Goal: Task Accomplishment & Management: Manage account settings

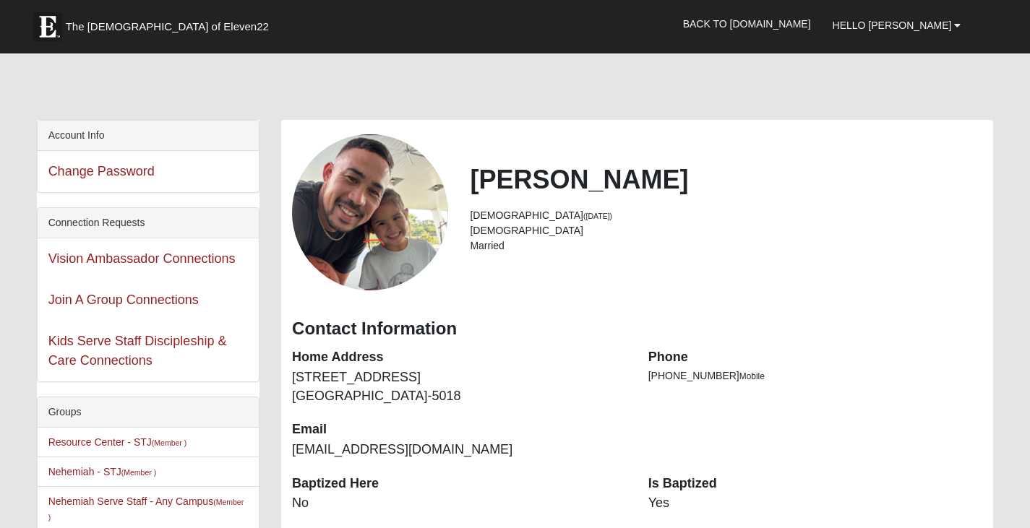
click at [742, 116] on div at bounding box center [515, 89] width 957 height 61
click at [751, 108] on div at bounding box center [515, 89] width 957 height 61
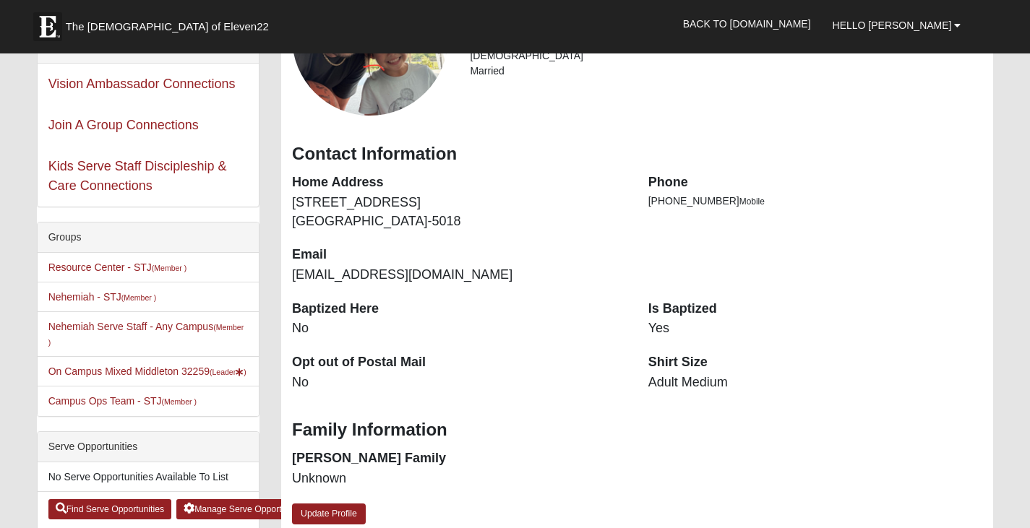
scroll to position [217, 0]
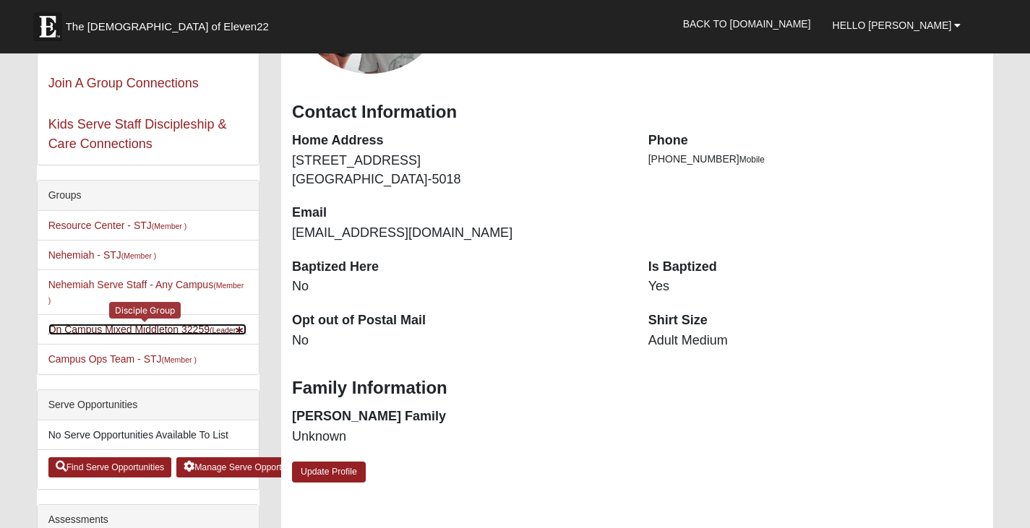
click at [178, 332] on link "On Campus Mixed Middleton 32259 (Leader )" at bounding box center [147, 330] width 198 height 12
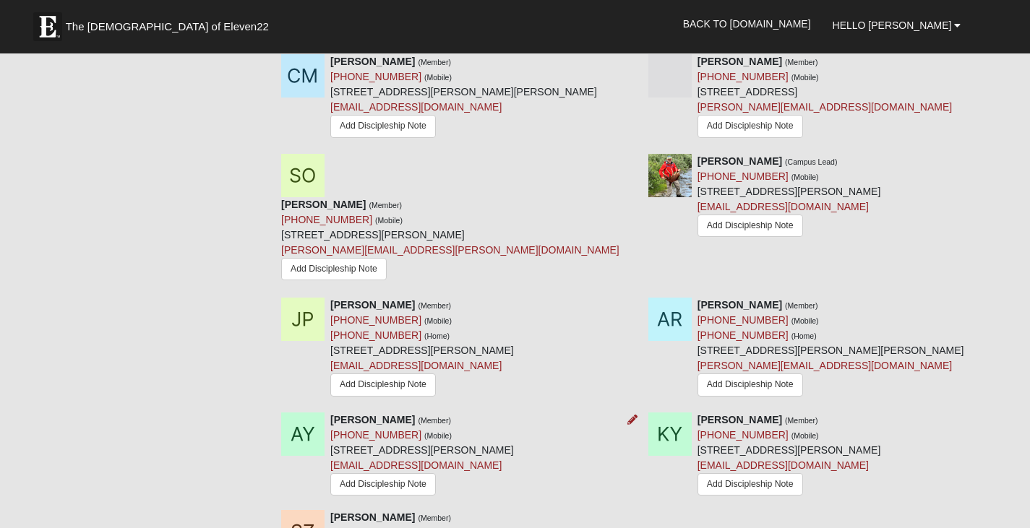
scroll to position [1620, 0]
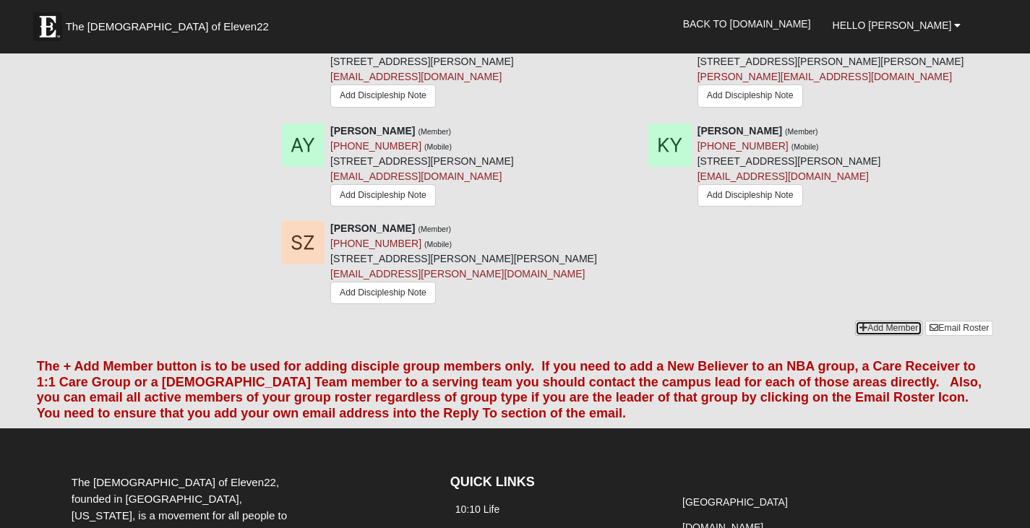
click at [901, 321] on link "Add Member" at bounding box center [888, 328] width 67 height 15
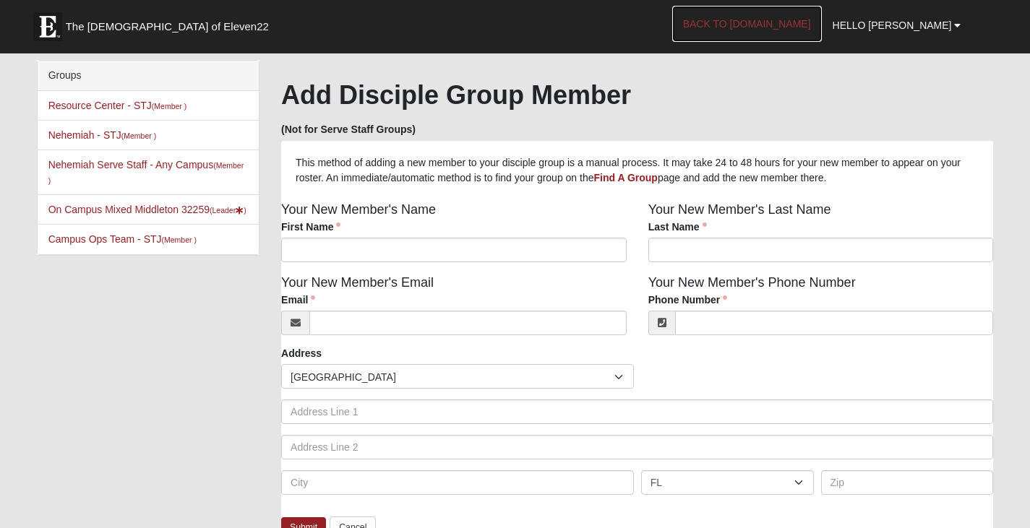
click at [790, 18] on link "Back to [DOMAIN_NAME]" at bounding box center [747, 24] width 150 height 36
